Goal: Information Seeking & Learning: Learn about a topic

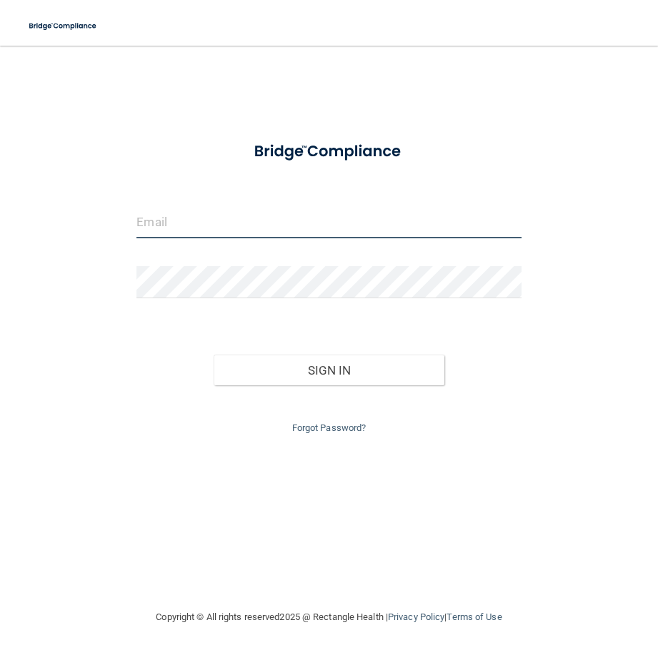
click at [295, 226] on input "email" at bounding box center [328, 222] width 384 height 32
type input "[EMAIL_ADDRESS][DOMAIN_NAME]"
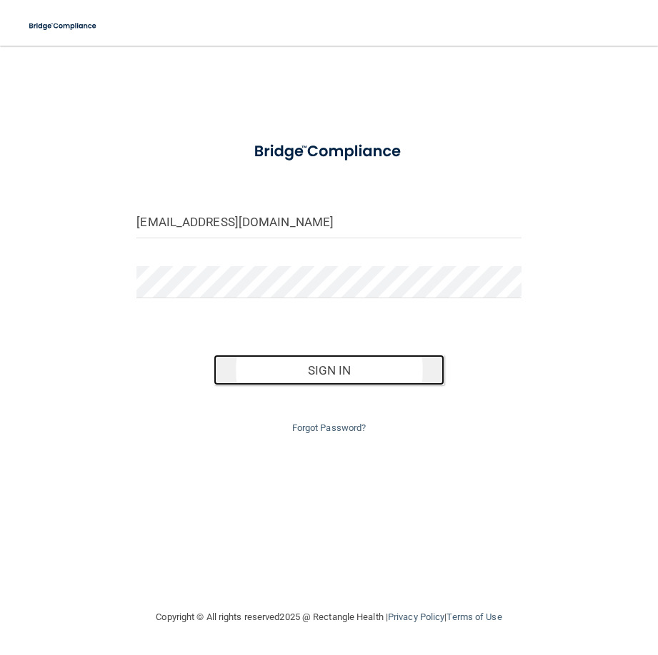
click at [405, 363] on button "Sign In" at bounding box center [328, 370] width 231 height 31
click at [330, 366] on button "Sign In" at bounding box center [328, 370] width 231 height 31
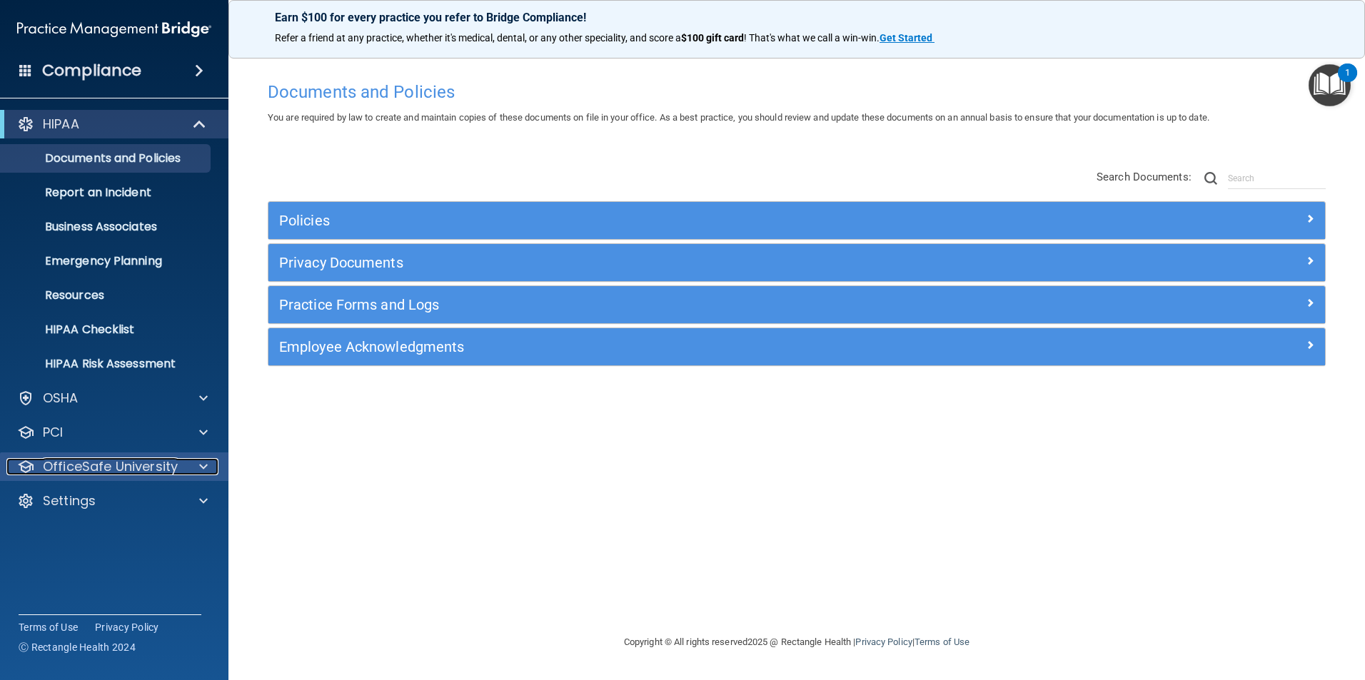
click at [92, 467] on p "OfficeSafe University" at bounding box center [110, 466] width 135 height 17
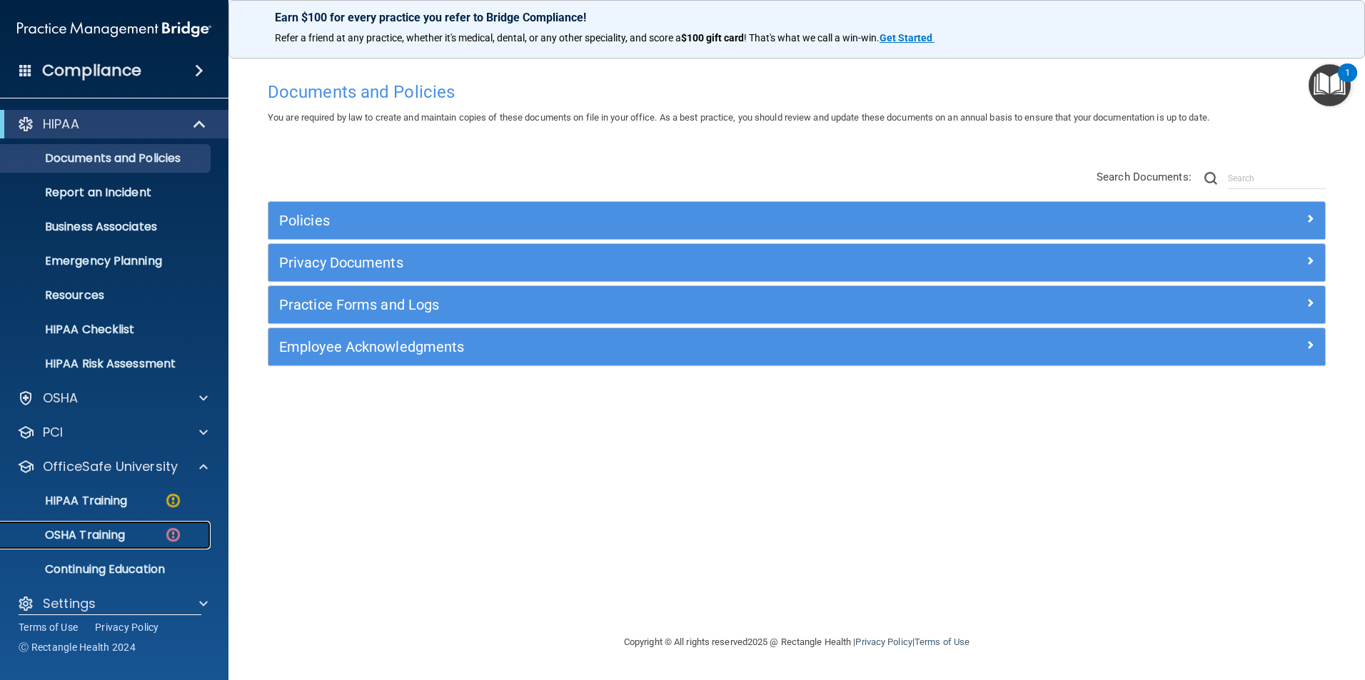
click at [62, 545] on link "OSHA Training" at bounding box center [98, 535] width 225 height 29
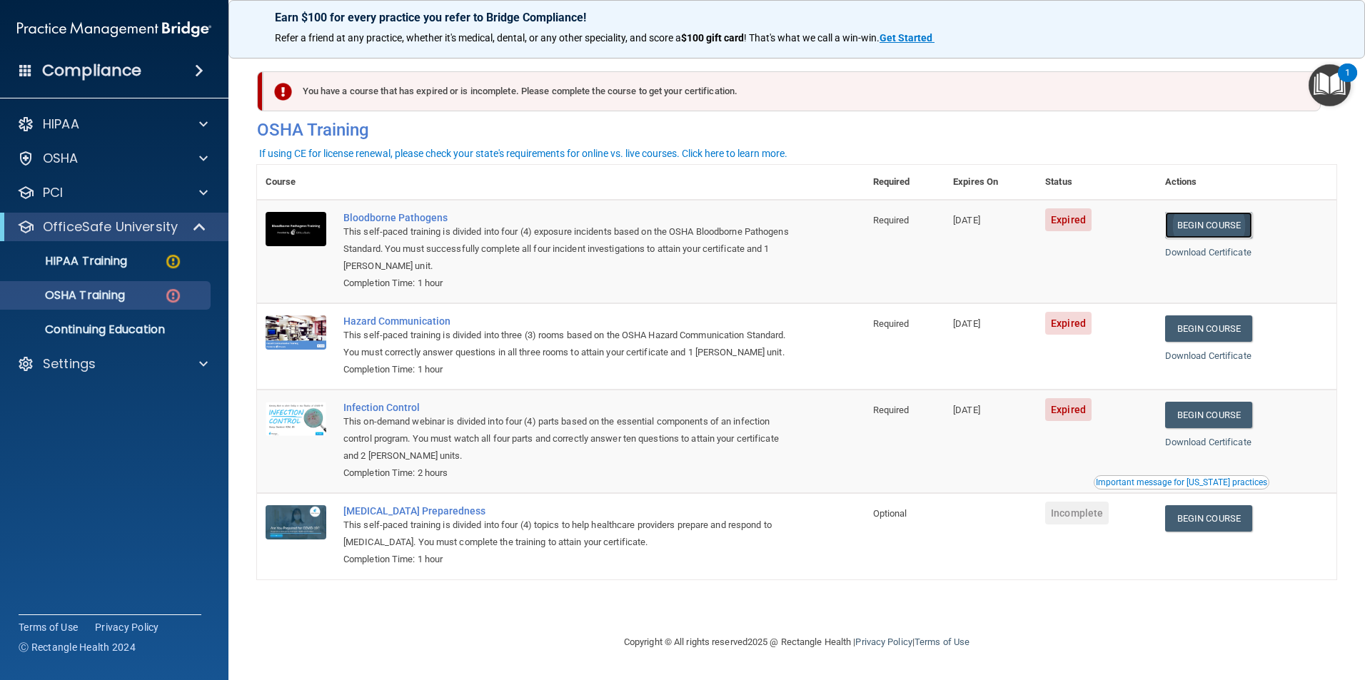
click at [657, 227] on link "Begin Course" at bounding box center [1208, 225] width 87 height 26
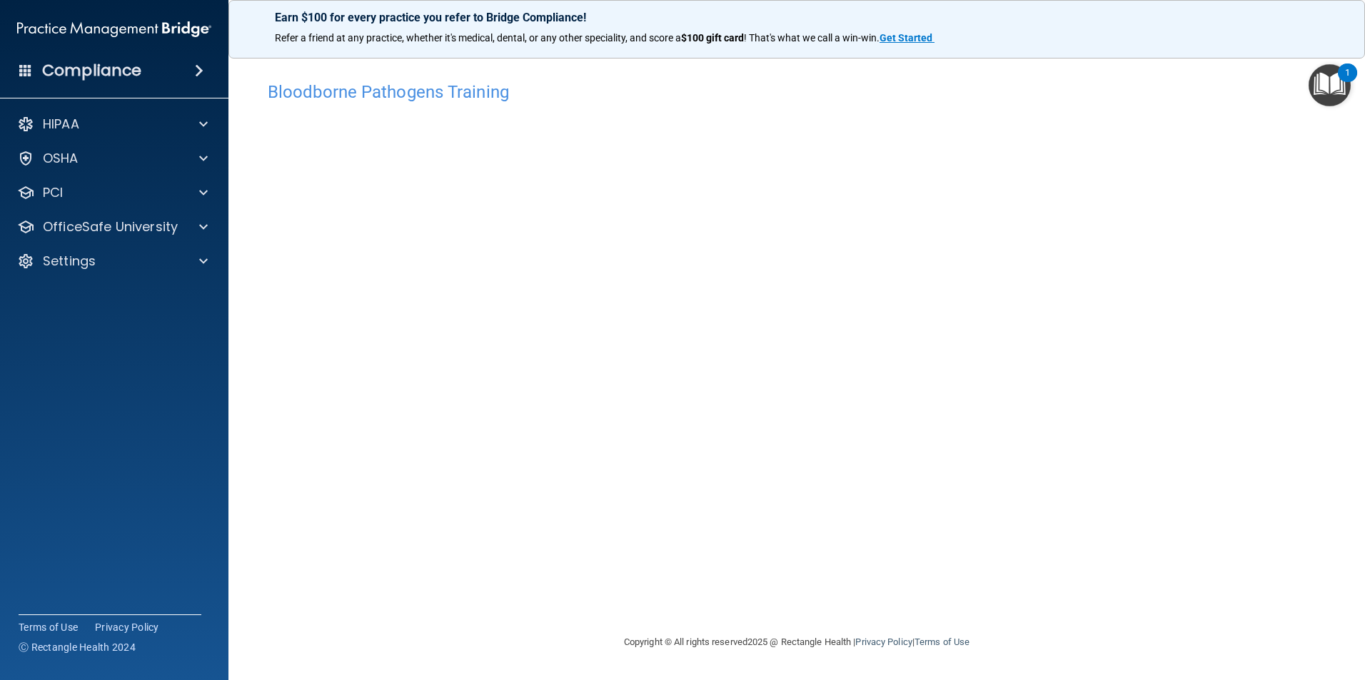
click at [1332, 87] on img "Open Resource Center, 1 new notification" at bounding box center [1330, 85] width 42 height 42
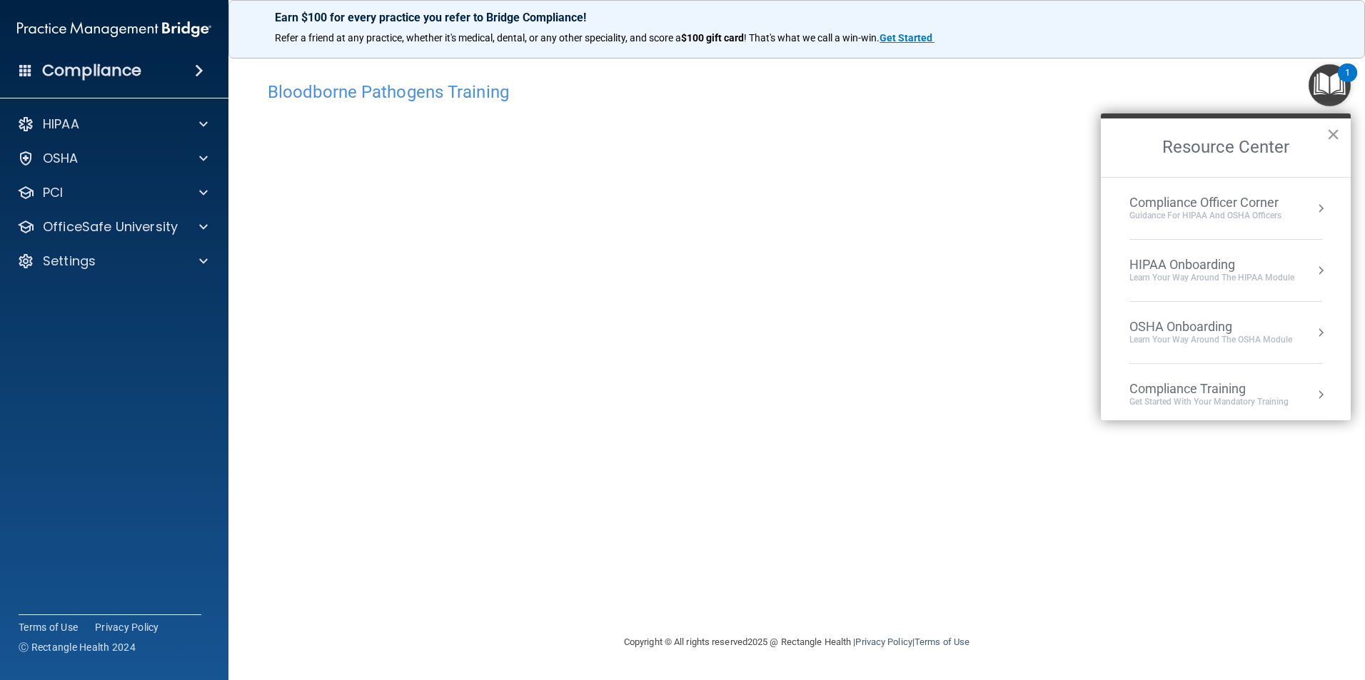
click at [1334, 135] on button "×" at bounding box center [1334, 134] width 14 height 23
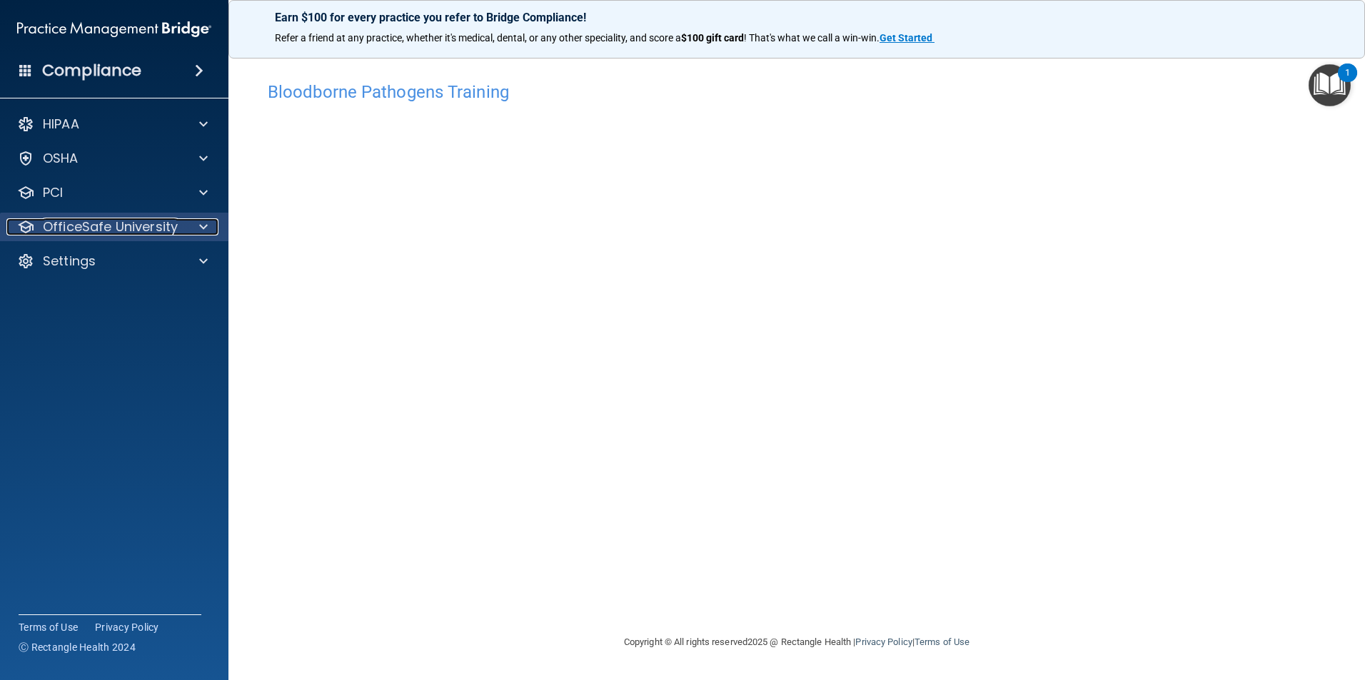
click at [141, 223] on p "OfficeSafe University" at bounding box center [110, 226] width 135 height 17
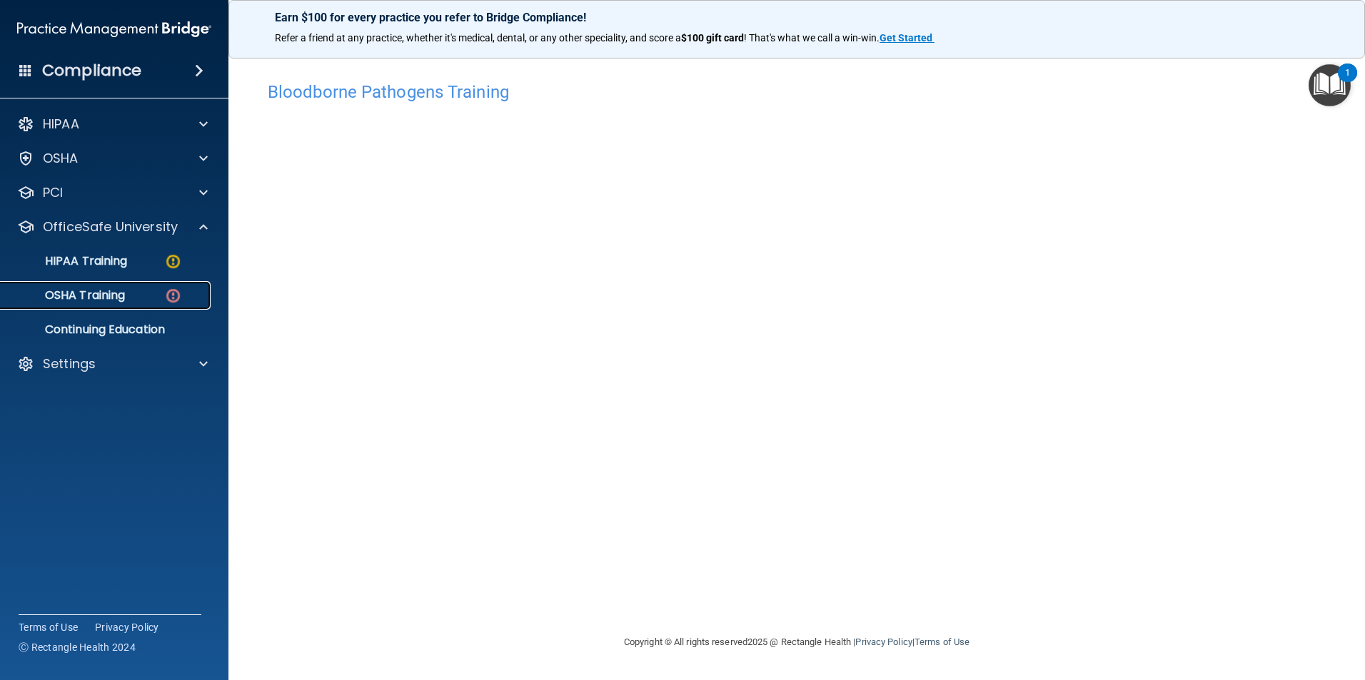
click at [119, 296] on p "OSHA Training" at bounding box center [67, 295] width 116 height 14
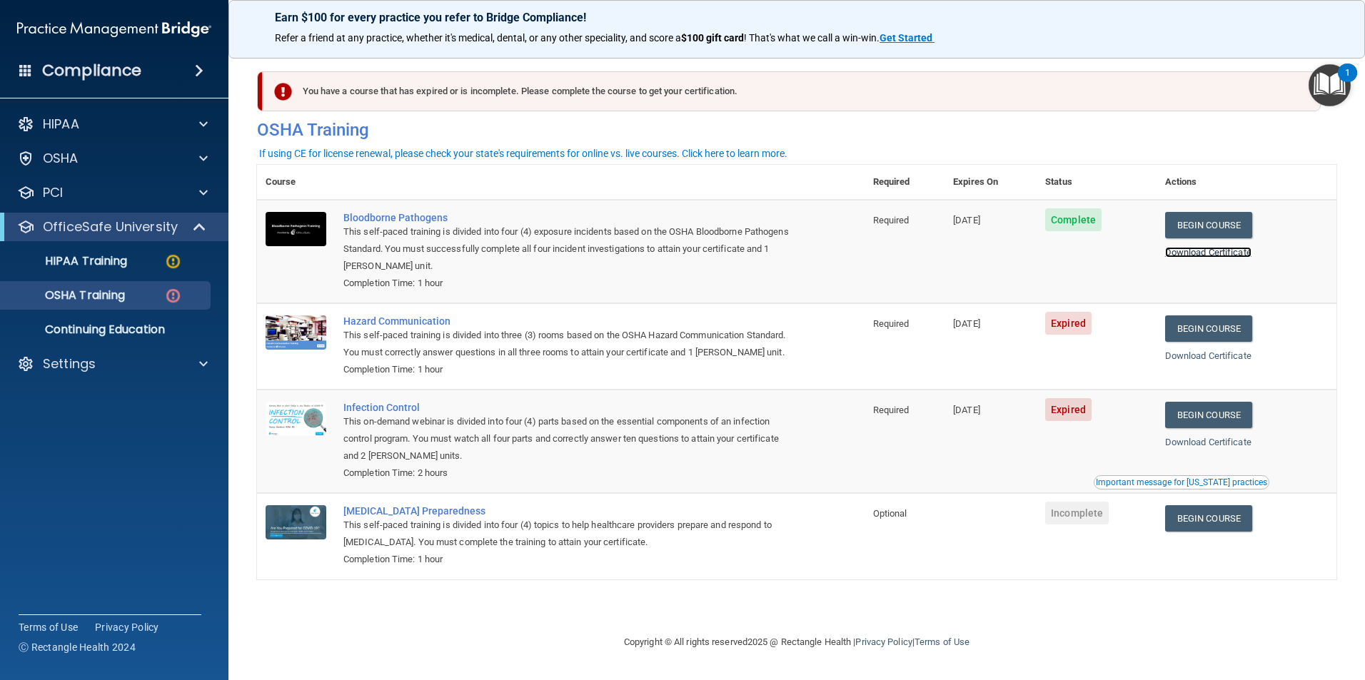
click at [1245, 253] on link "Download Certificate" at bounding box center [1208, 252] width 86 height 11
click at [1215, 329] on link "Begin Course" at bounding box center [1208, 329] width 87 height 26
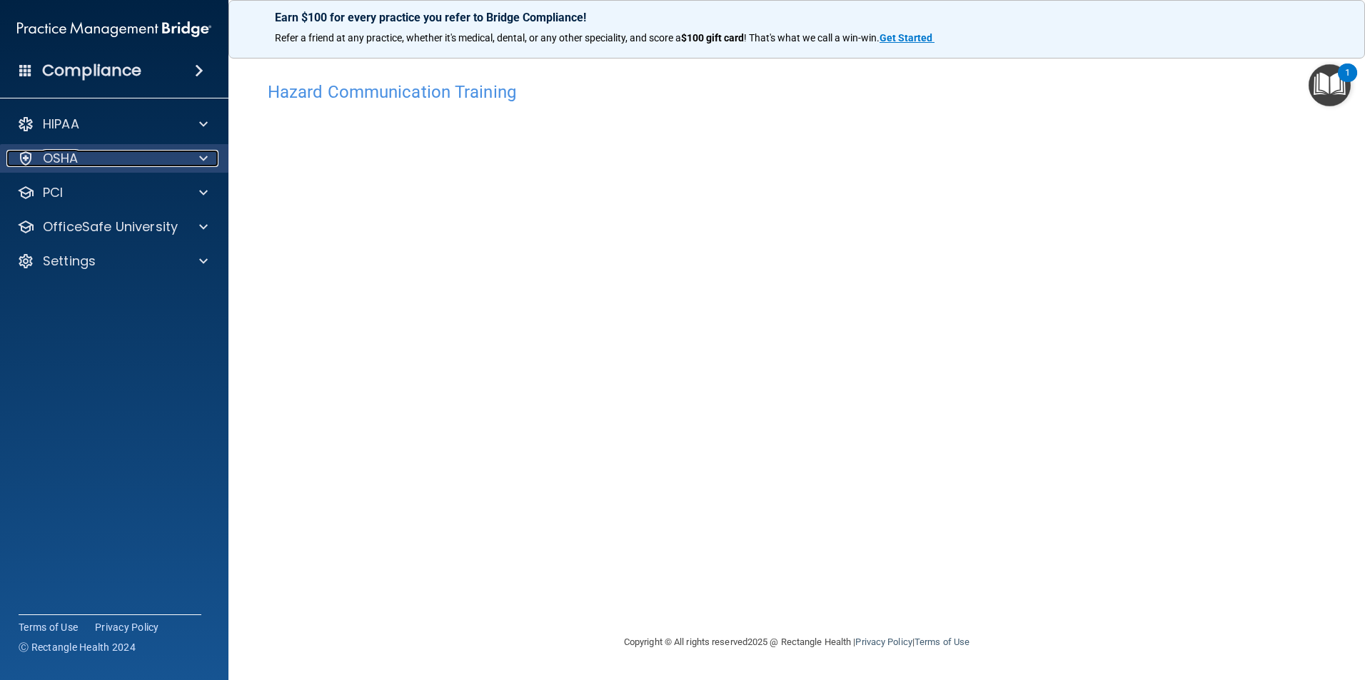
click at [201, 158] on span at bounding box center [203, 158] width 9 height 17
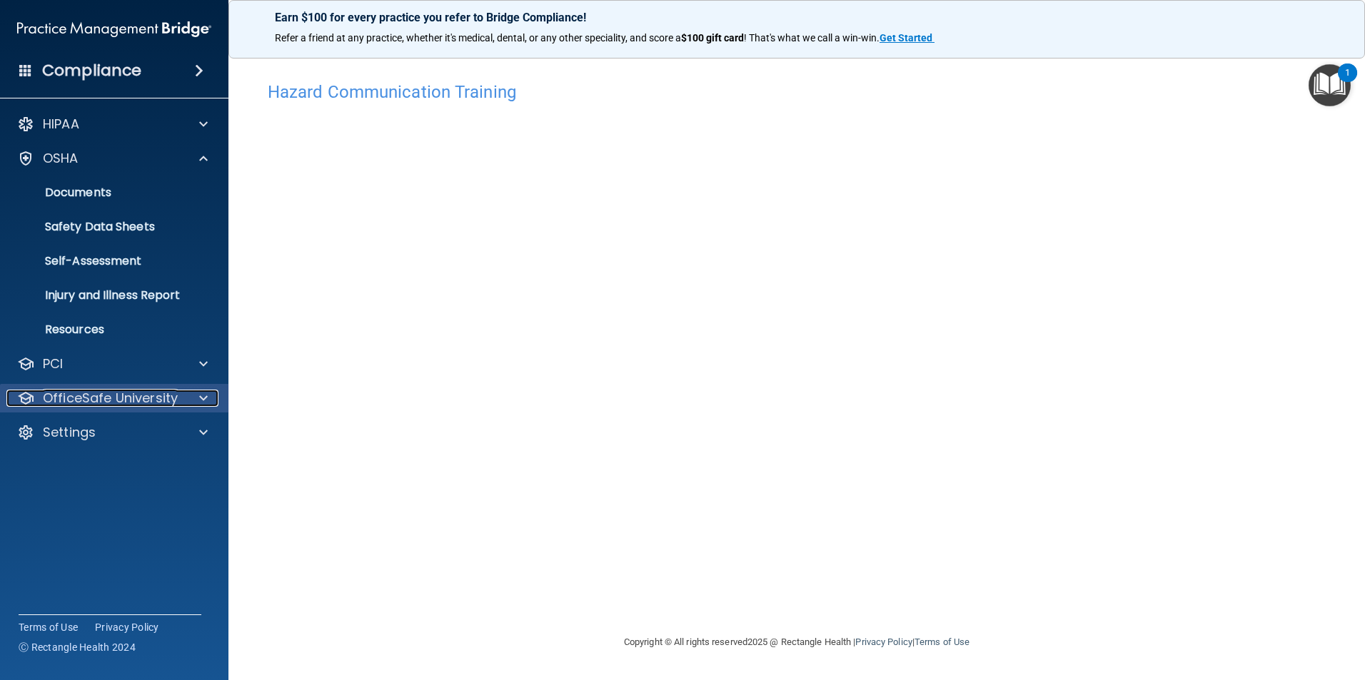
click at [118, 399] on p "OfficeSafe University" at bounding box center [110, 398] width 135 height 17
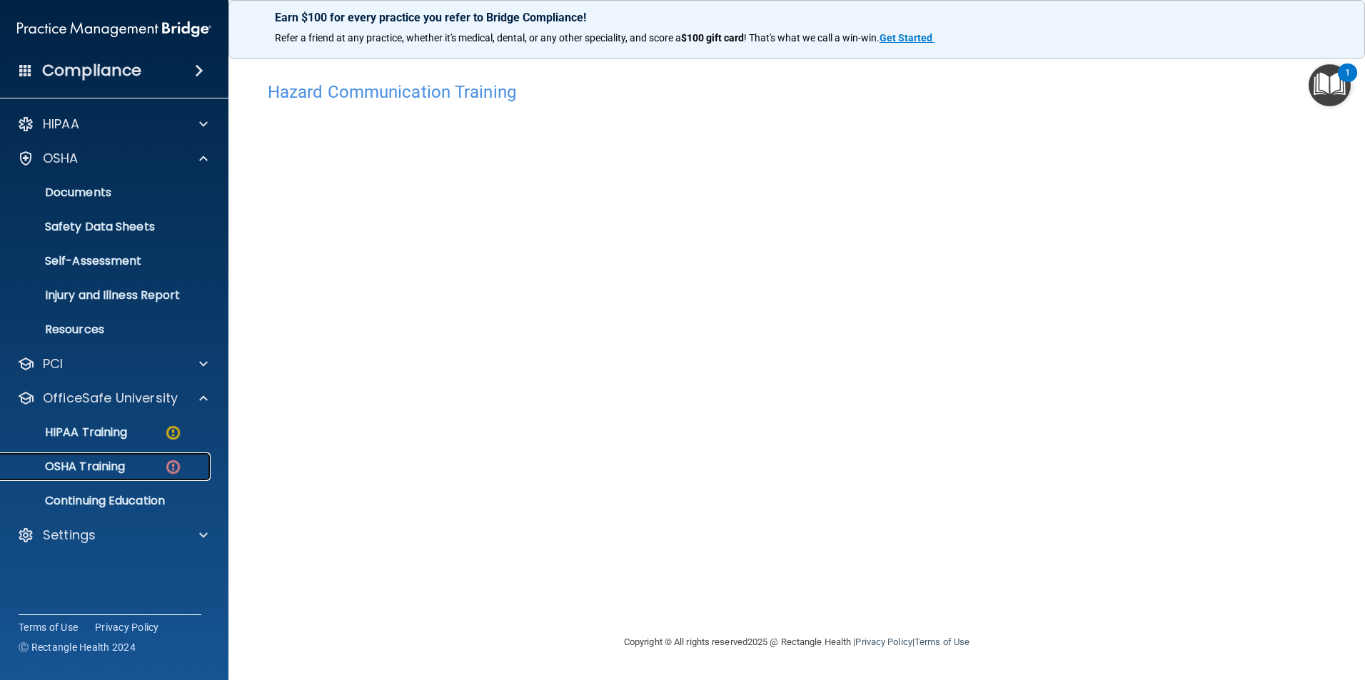
click at [171, 463] on img at bounding box center [173, 467] width 18 height 18
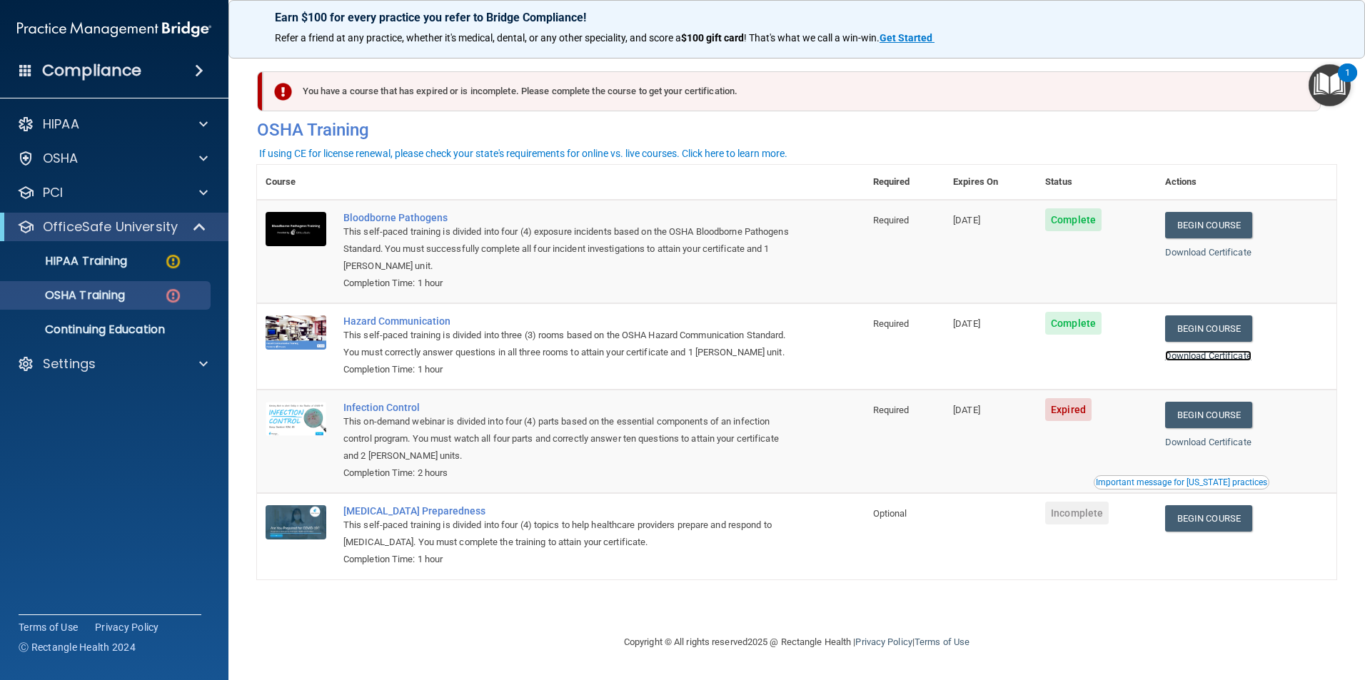
click at [1196, 356] on link "Download Certificate" at bounding box center [1208, 356] width 86 height 11
click at [1222, 428] on link "Begin Course" at bounding box center [1208, 415] width 87 height 26
click at [1206, 448] on link "Download Certificate" at bounding box center [1208, 442] width 86 height 11
click at [1247, 428] on link "Begin Course" at bounding box center [1208, 415] width 87 height 26
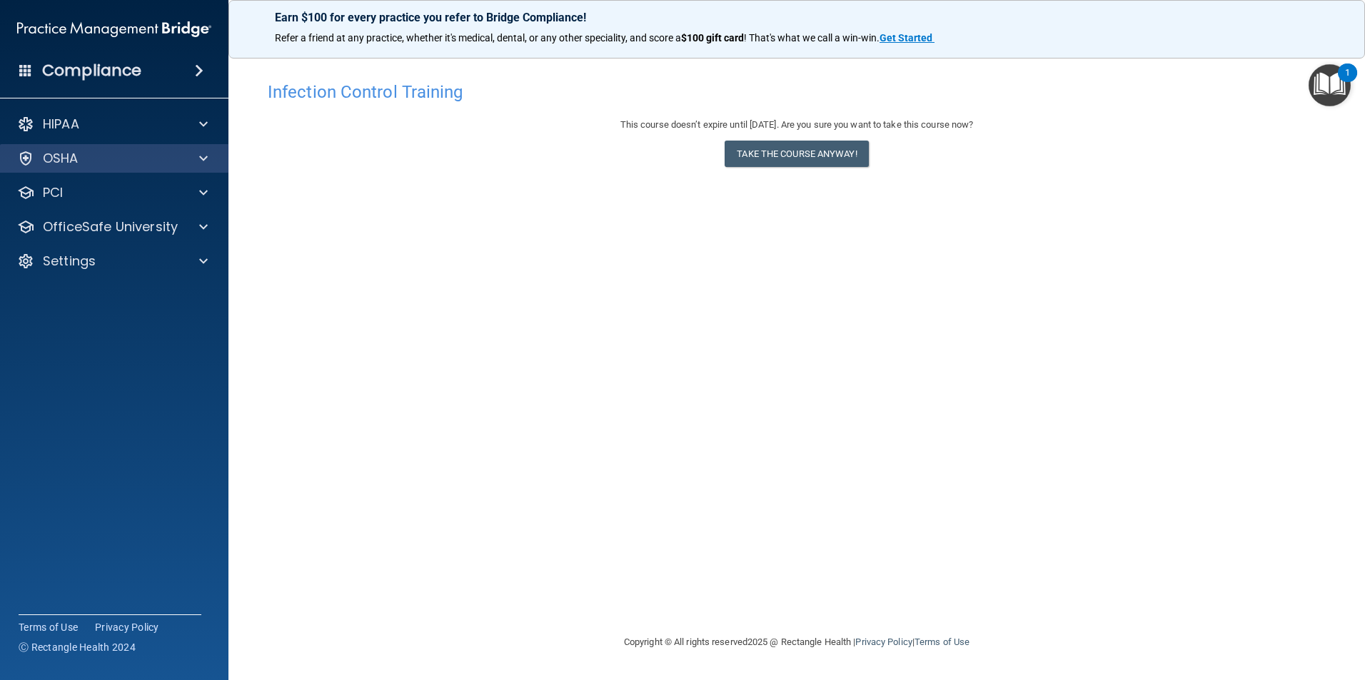
click at [186, 144] on div "OSHA" at bounding box center [114, 158] width 229 height 29
click at [182, 151] on div "OSHA" at bounding box center [94, 158] width 177 height 17
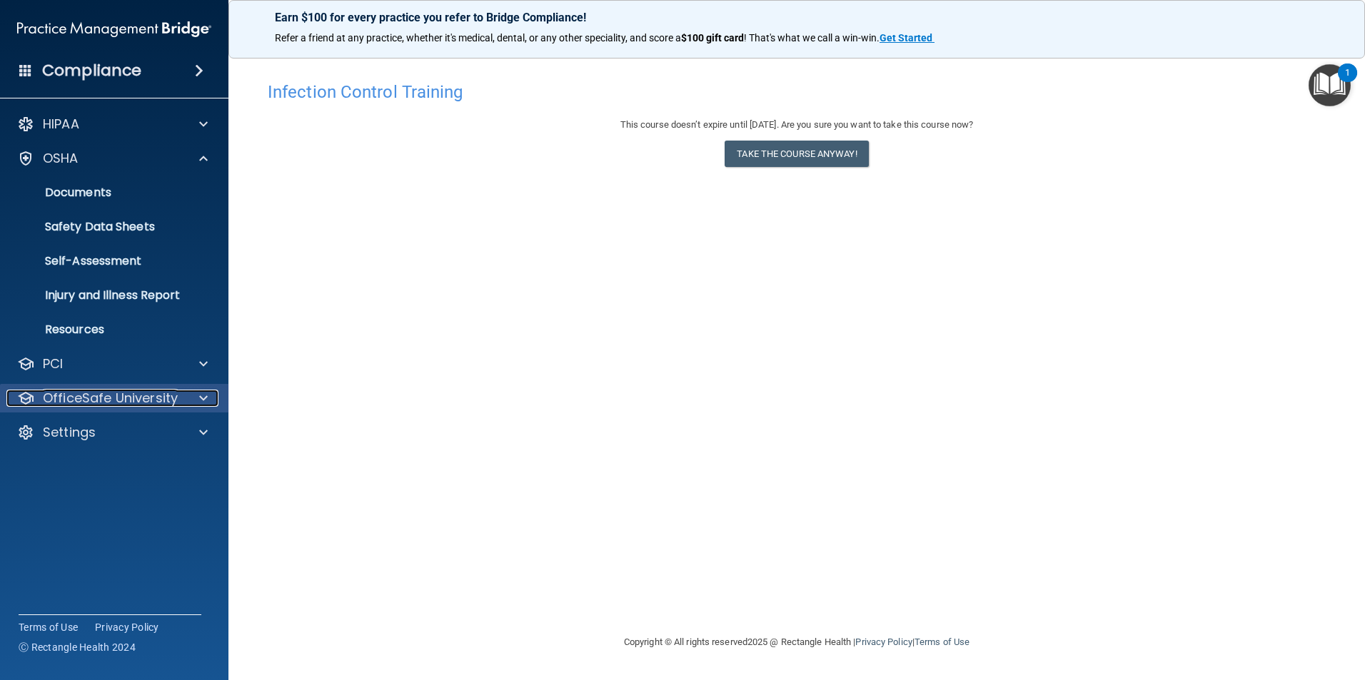
click at [135, 396] on p "OfficeSafe University" at bounding box center [110, 398] width 135 height 17
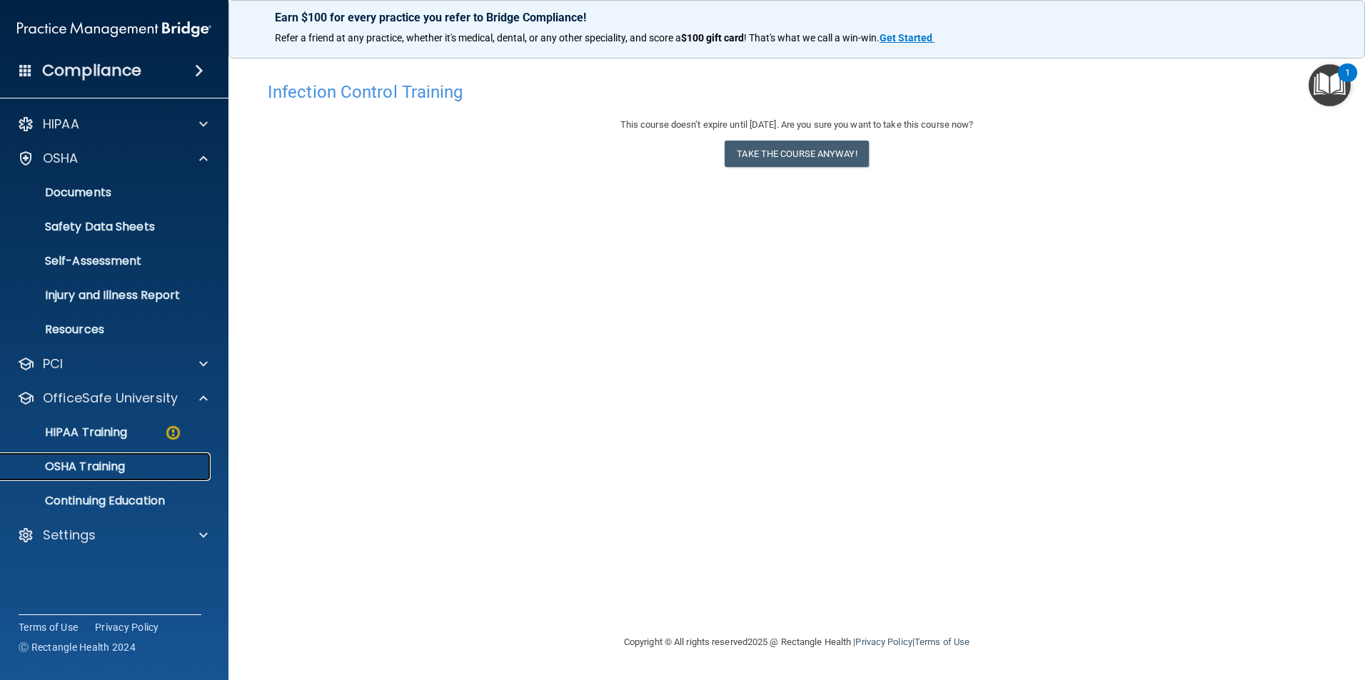
click at [139, 468] on div "OSHA Training" at bounding box center [106, 467] width 195 height 14
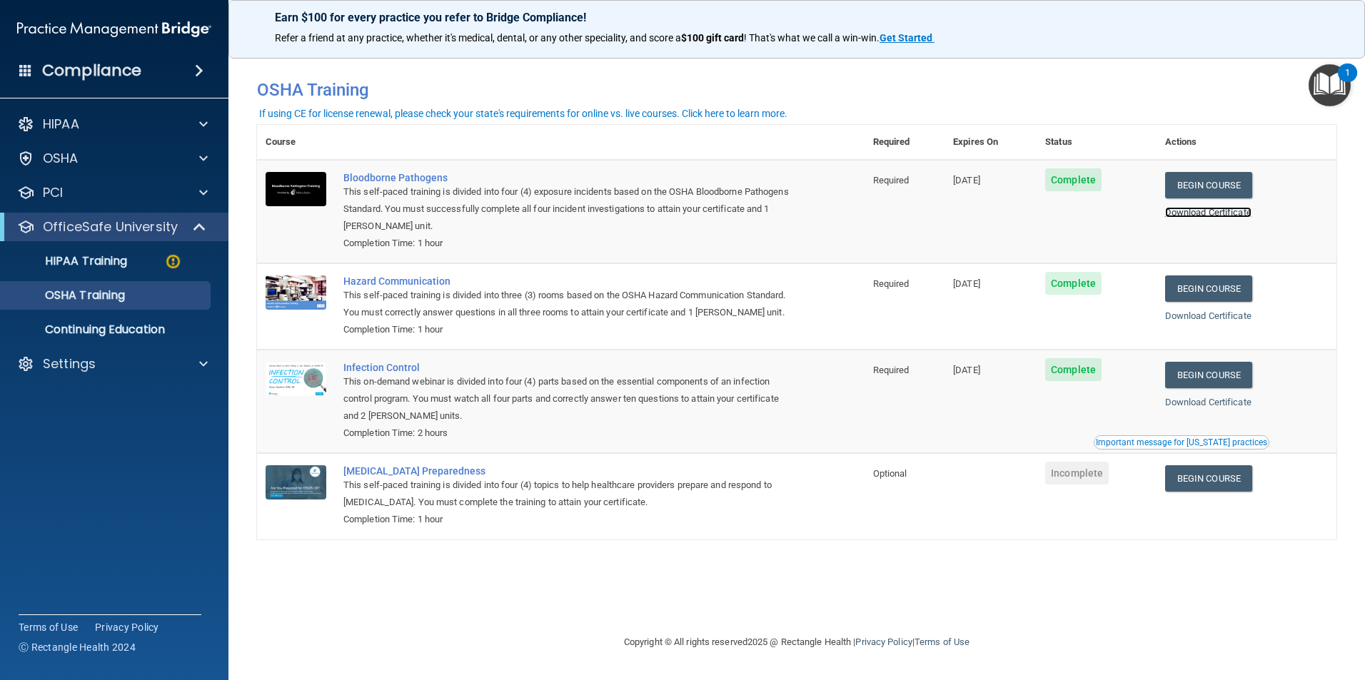
click at [1242, 211] on link "Download Certificate" at bounding box center [1208, 212] width 86 height 11
